Goal: Check status: Check status

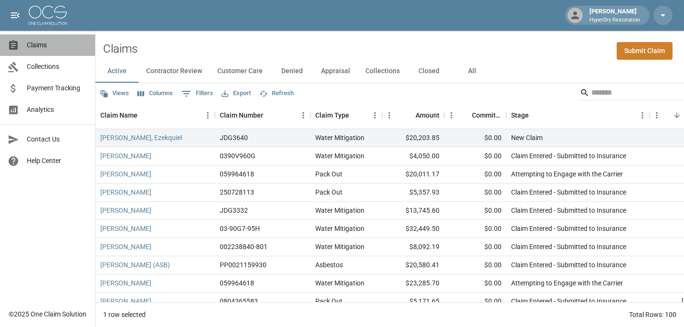
click at [38, 45] on span "Claims" at bounding box center [57, 45] width 61 height 10
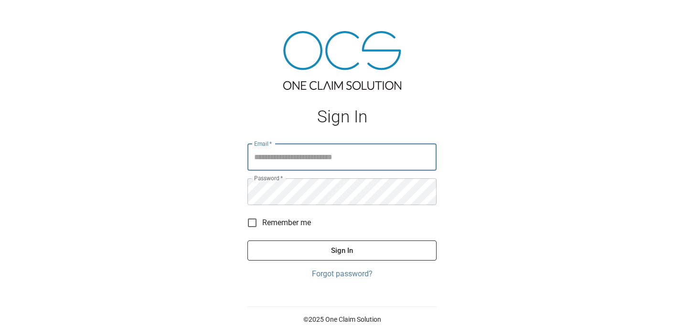
type input "**********"
click at [395, 249] on button "Sign In" at bounding box center [342, 250] width 189 height 20
